Goal: Information Seeking & Learning: Check status

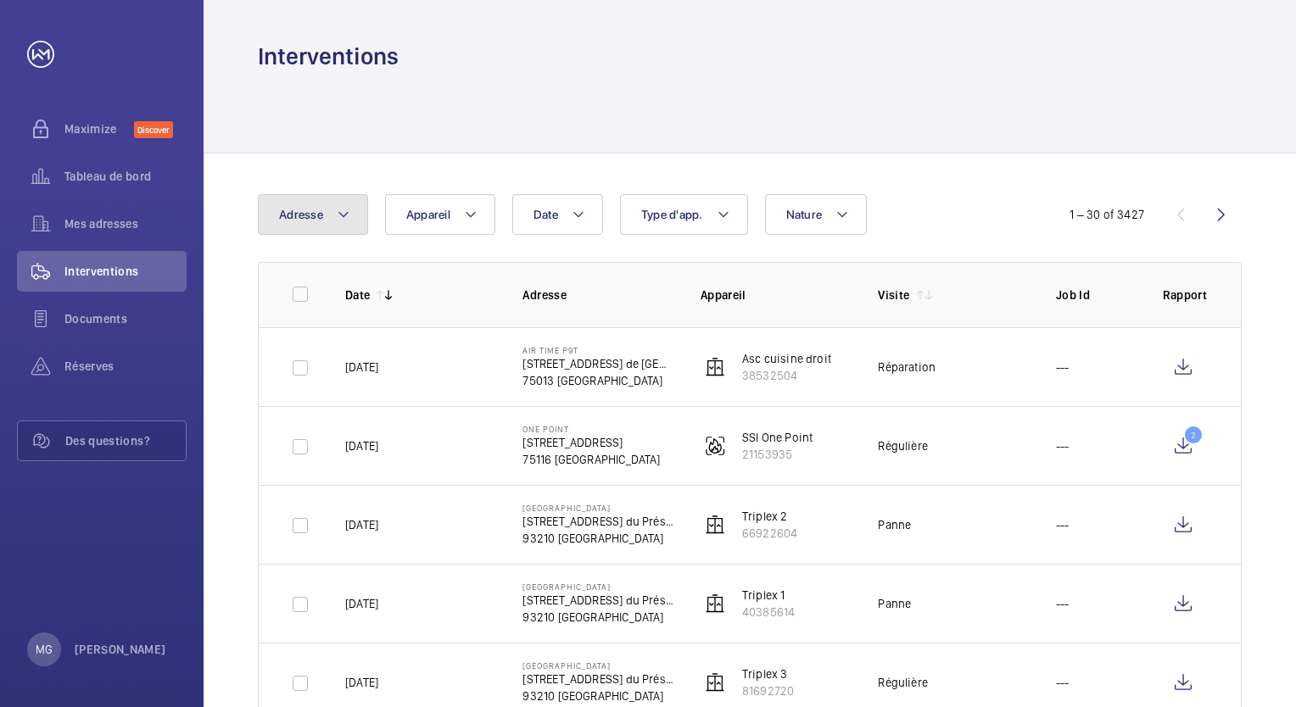
click at [358, 214] on button "Adresse" at bounding box center [313, 214] width 110 height 41
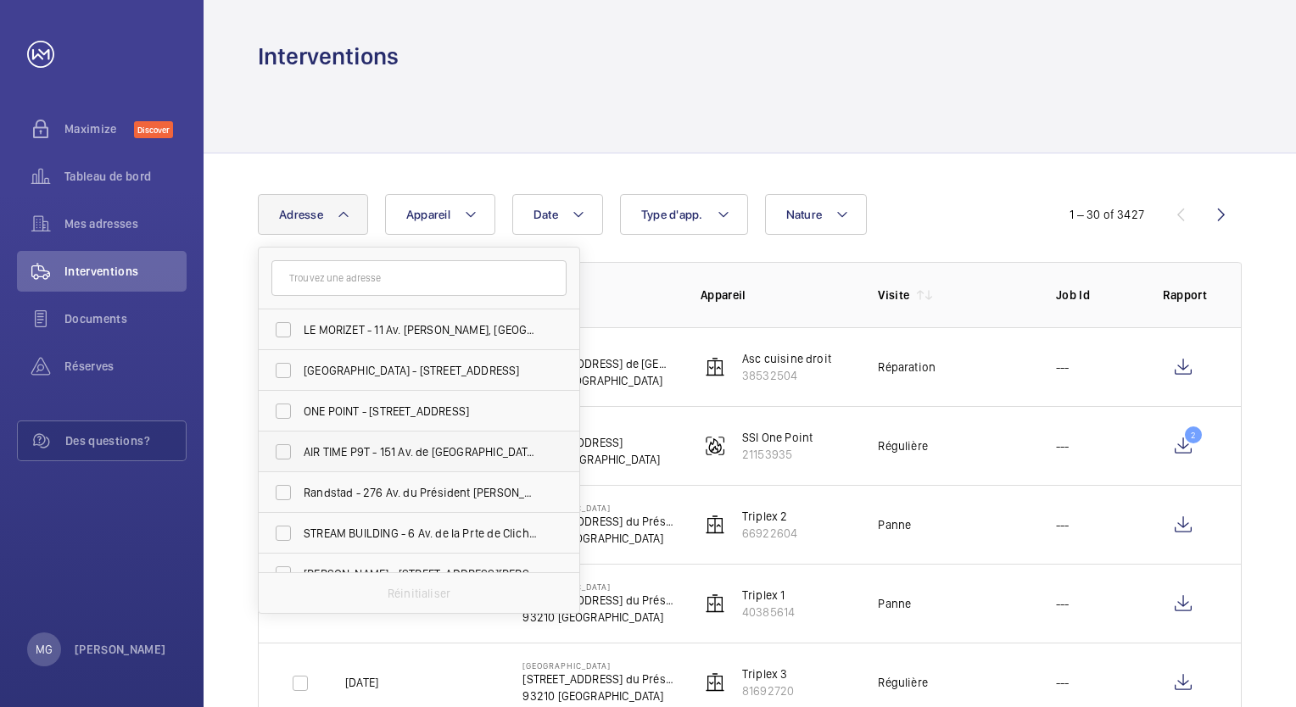
click at [288, 454] on label "AIR TIME P9T - 151 Av. de [GEOGRAPHIC_DATA], [GEOGRAPHIC_DATA] 75013" at bounding box center [406, 452] width 295 height 41
click at [288, 454] on input "AIR TIME P9T - 151 Av. de [GEOGRAPHIC_DATA], [GEOGRAPHIC_DATA] 75013" at bounding box center [283, 452] width 34 height 34
checkbox input "true"
click at [938, 195] on div "Date Adresse 1 LE MORIZET - 11 Av. [PERSON_NAME], [GEOGRAPHIC_DATA] - [STREET_A…" at bounding box center [648, 214] width 780 height 41
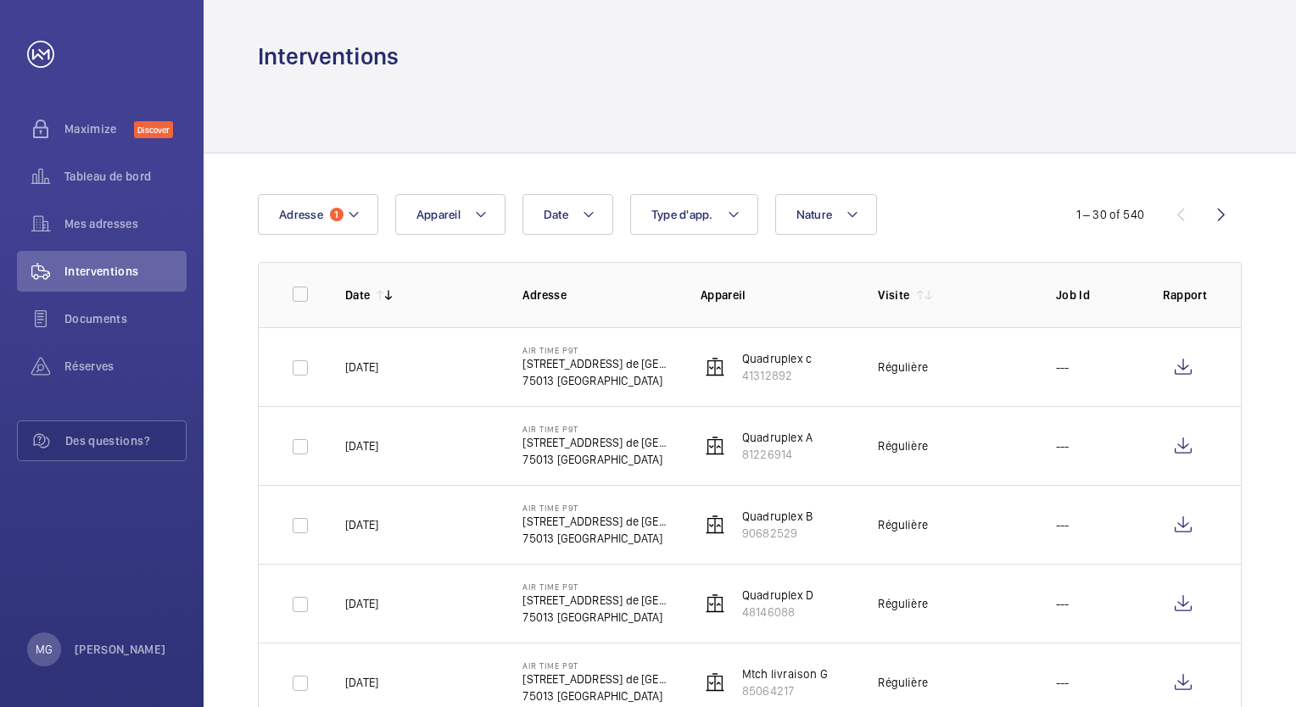
scroll to position [85, 0]
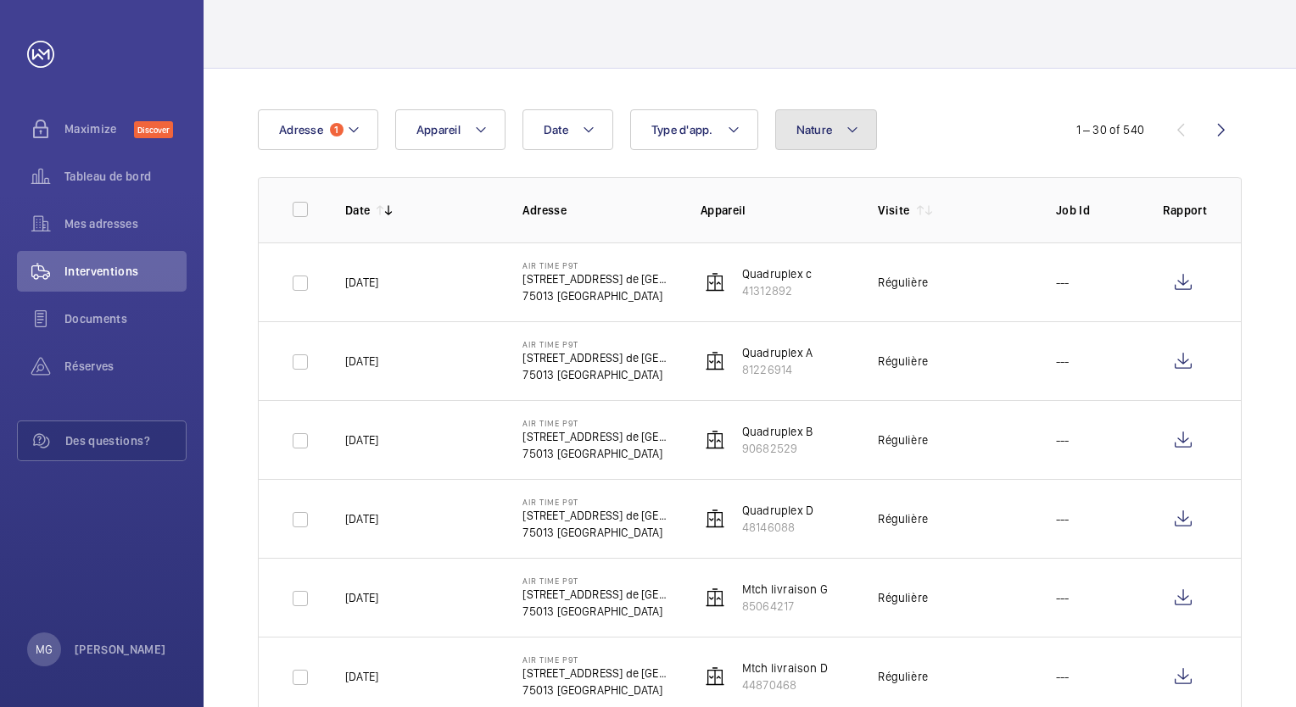
click at [838, 132] on button "Nature" at bounding box center [826, 129] width 103 height 41
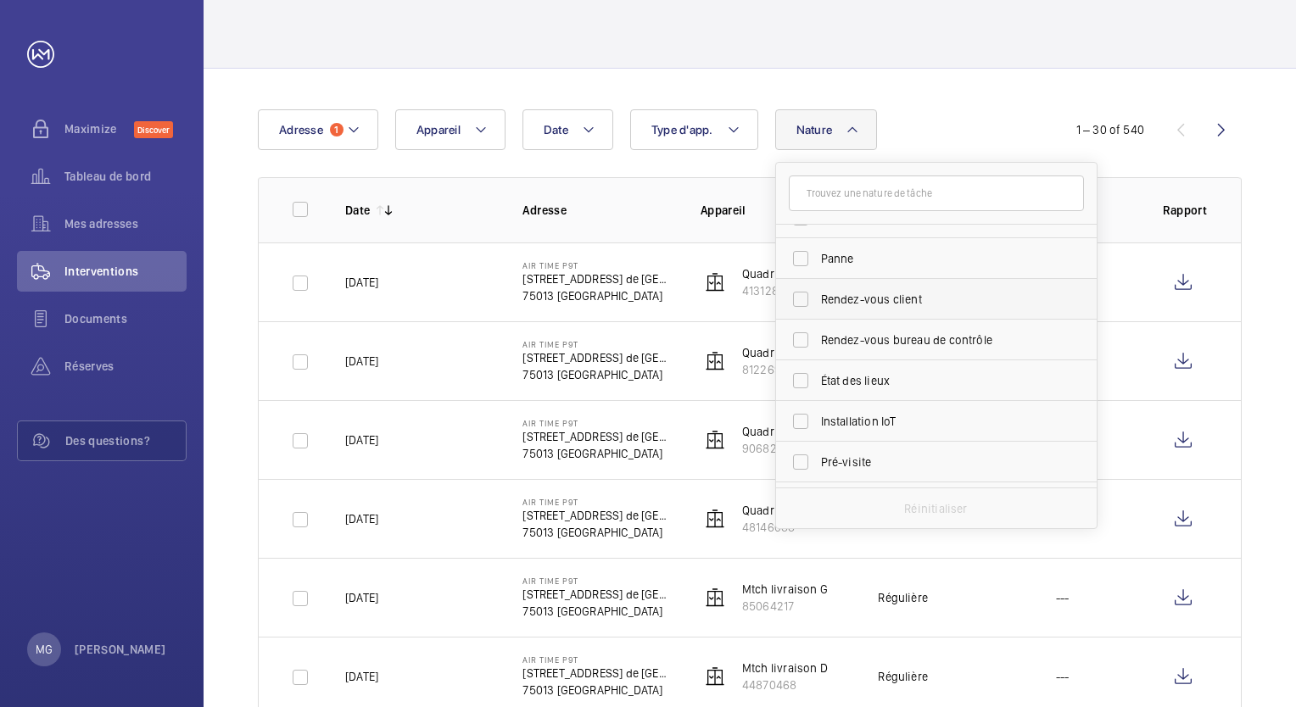
scroll to position [0, 0]
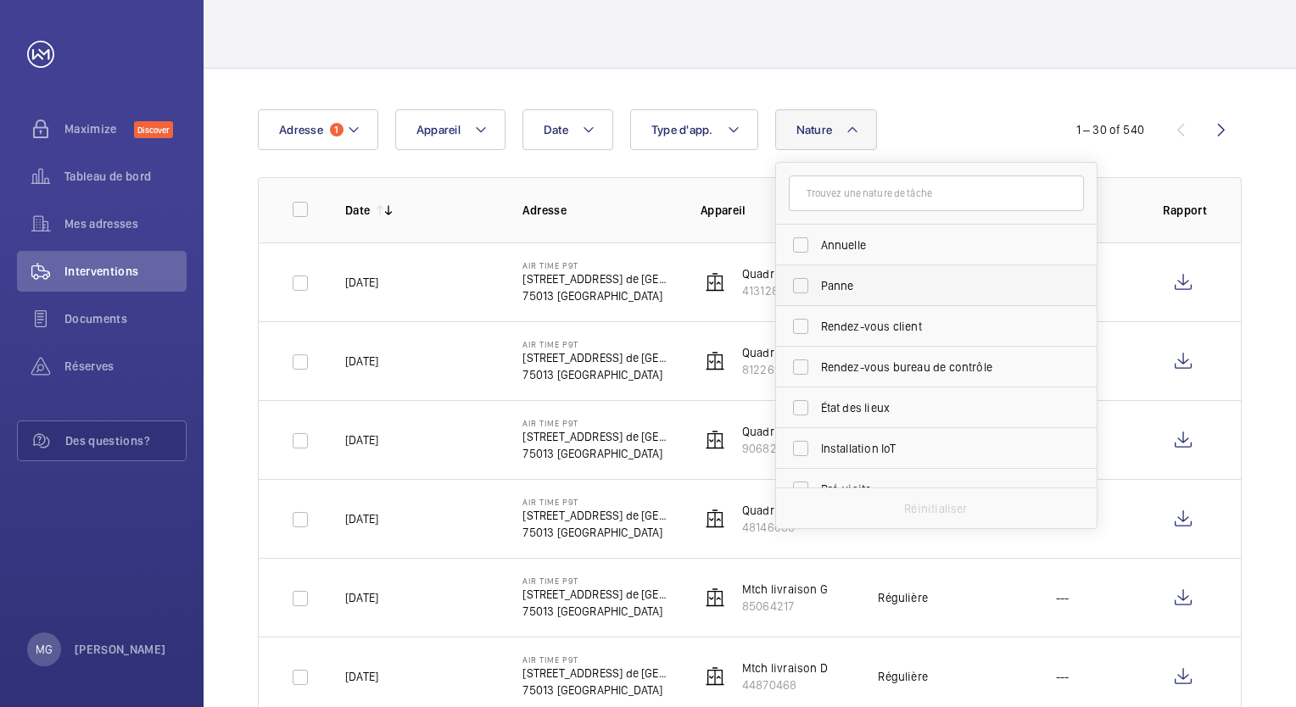
click at [797, 283] on label "Panne" at bounding box center [923, 285] width 295 height 41
click at [797, 283] on input "Panne" at bounding box center [800, 286] width 34 height 34
checkbox input "true"
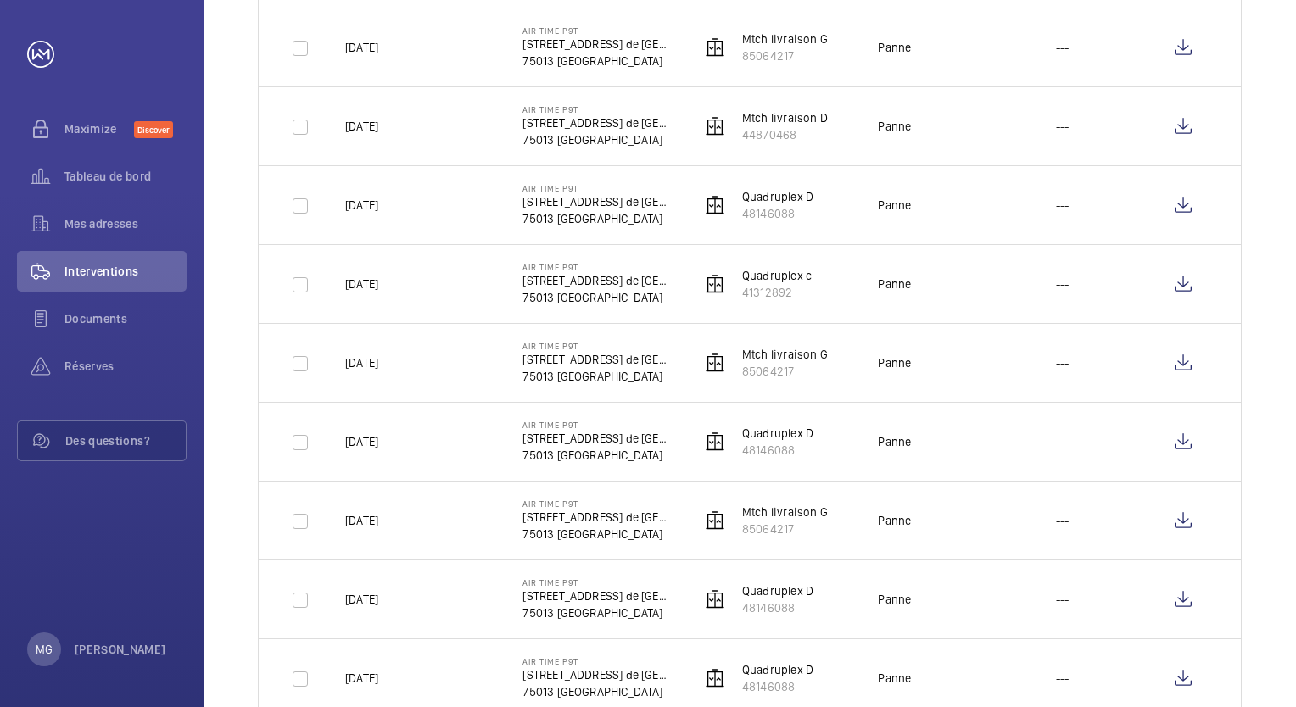
scroll to position [594, 0]
